Goal: Transaction & Acquisition: Purchase product/service

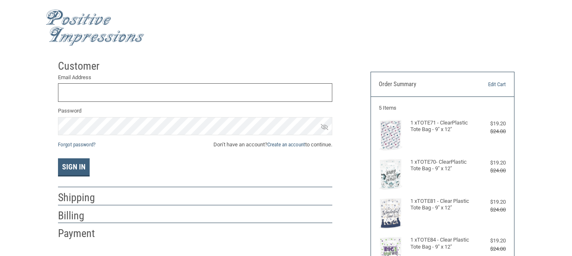
scroll to position [4, 0]
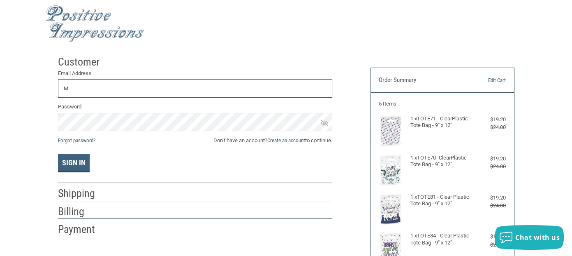
type input "[EMAIL_ADDRESS][DOMAIN_NAME]"
click at [79, 163] on button "Sign In" at bounding box center [74, 163] width 32 height 18
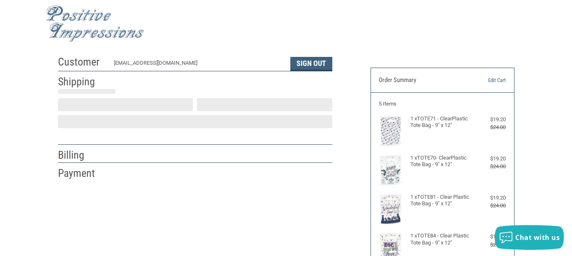
scroll to position [24, 0]
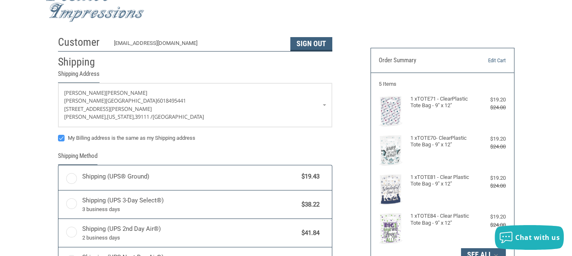
radio input "true"
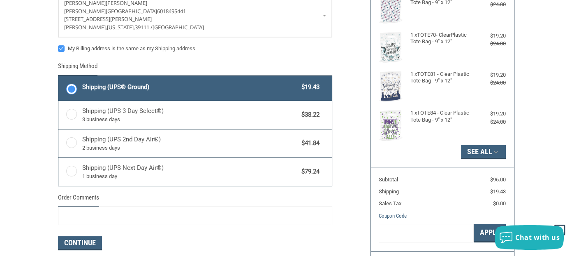
scroll to position [75, 0]
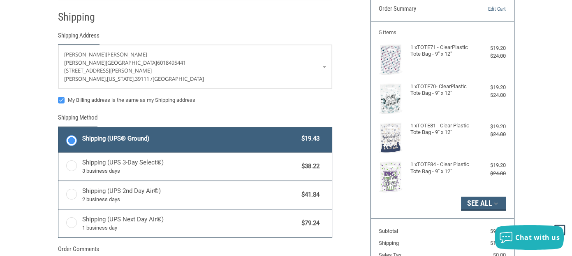
click at [72, 139] on label "Shipping (UPS® Ground) $19.43" at bounding box center [195, 139] width 274 height 25
click at [59, 128] on input "Shipping (UPS® Ground) $19.43" at bounding box center [58, 128] width 0 height 0
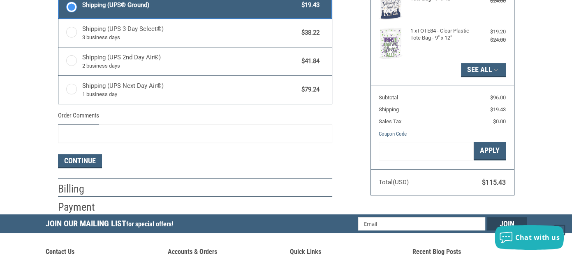
scroll to position [230, 0]
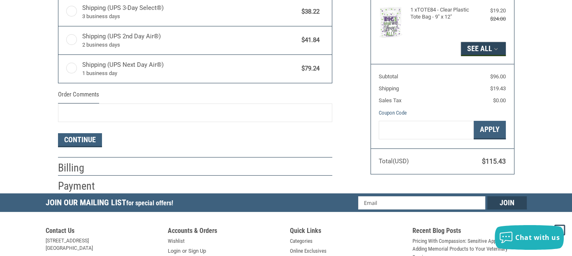
click at [494, 48] on icon "button" at bounding box center [496, 48] width 7 height 7
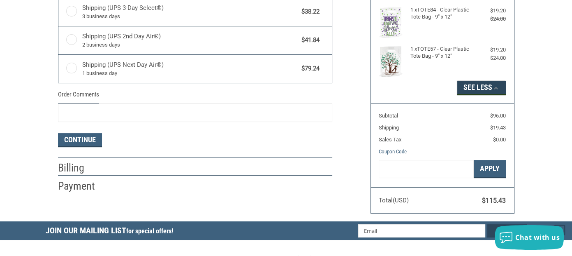
scroll to position [281, 0]
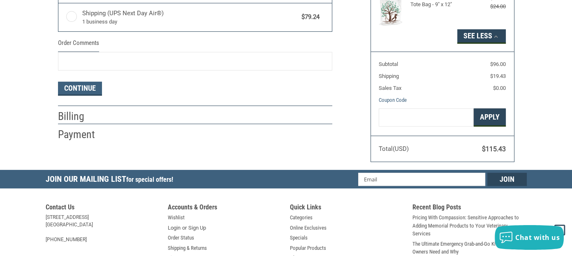
click at [488, 118] on button "Apply" at bounding box center [490, 117] width 32 height 19
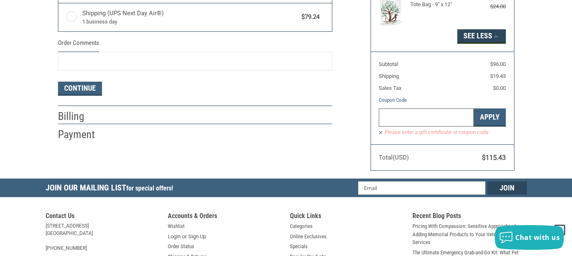
click at [440, 117] on input "Gift Certificate or Coupon Code" at bounding box center [426, 117] width 95 height 19
click at [91, 87] on button "Continue" at bounding box center [80, 88] width 44 height 14
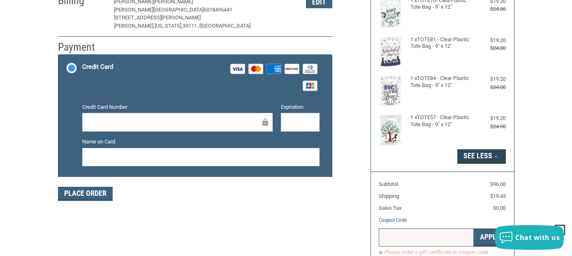
scroll to position [137, 0]
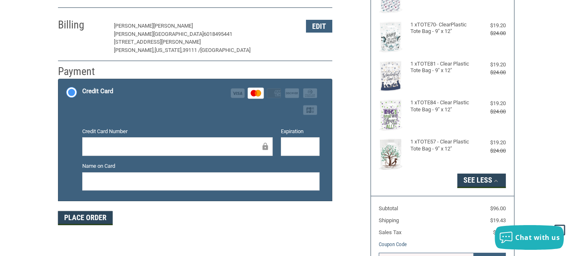
click at [102, 219] on button "Place Order" at bounding box center [85, 218] width 55 height 14
